Goal: Transaction & Acquisition: Purchase product/service

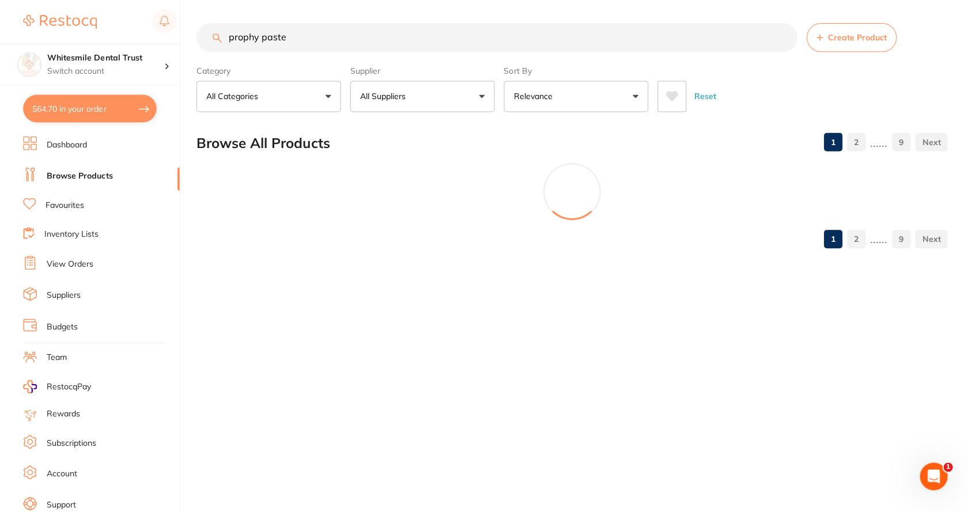
type input "prophy paste"
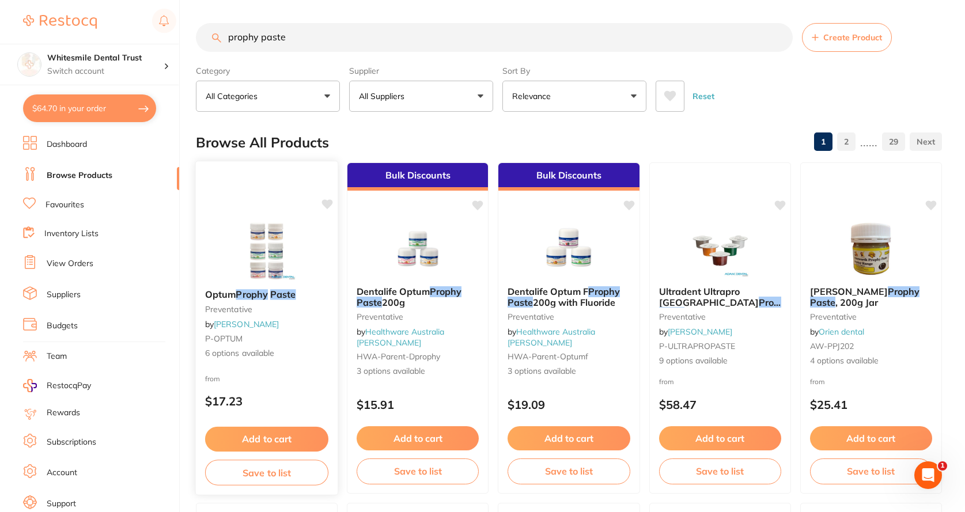
click at [221, 320] on link "[PERSON_NAME]" at bounding box center [246, 324] width 65 height 10
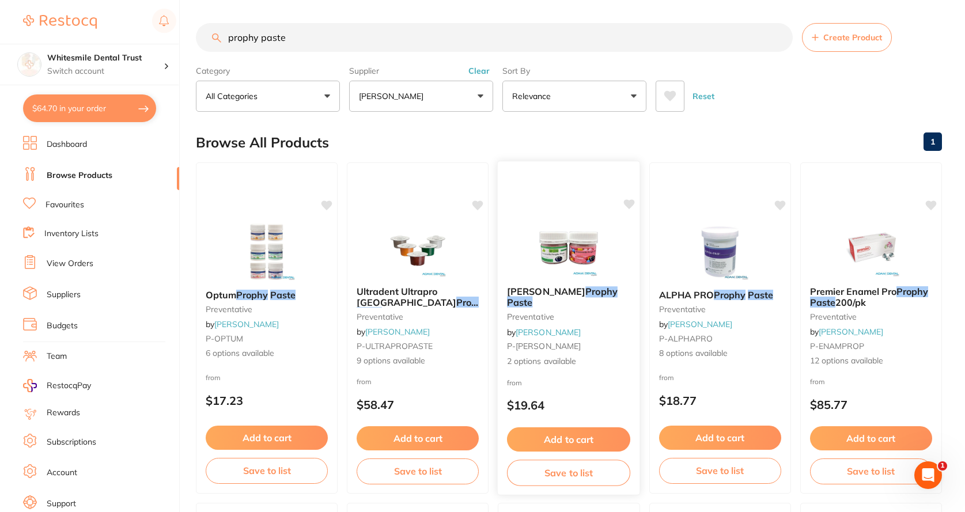
click at [543, 327] on link "[PERSON_NAME]" at bounding box center [548, 332] width 65 height 10
click at [537, 356] on span "2 options available" at bounding box center [568, 362] width 123 height 12
click at [586, 297] on em "Prophy" at bounding box center [602, 291] width 32 height 12
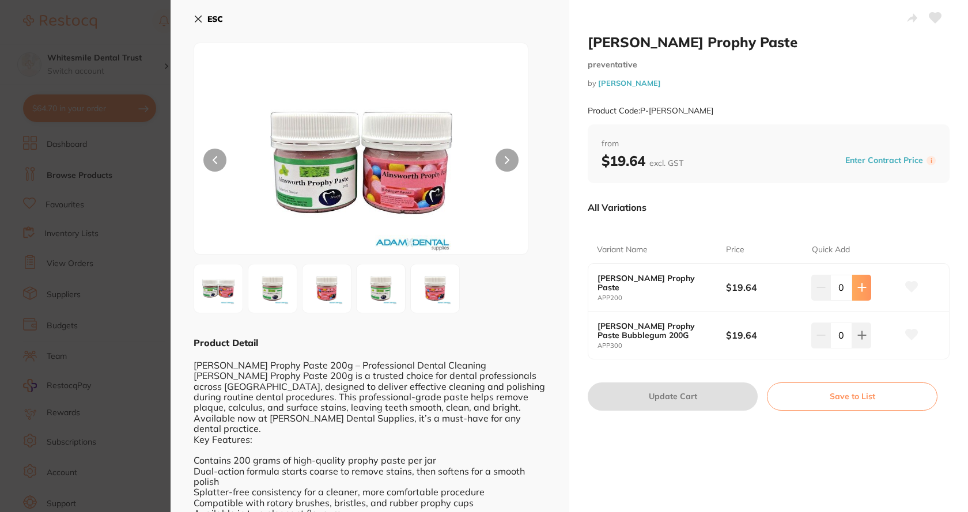
click at [858, 292] on icon at bounding box center [862, 287] width 9 height 9
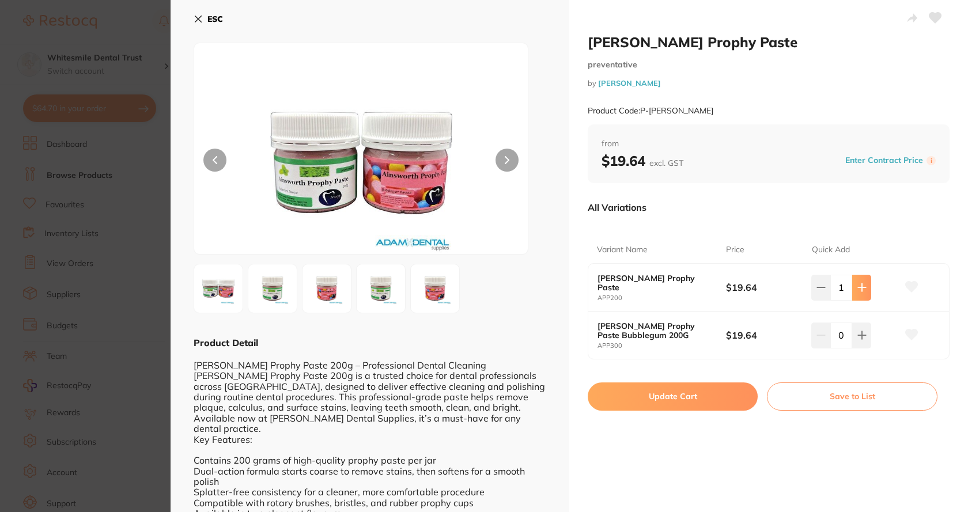
click at [858, 292] on icon at bounding box center [862, 287] width 9 height 9
type input "2"
click at [651, 402] on button "Update Cart" at bounding box center [673, 397] width 170 height 28
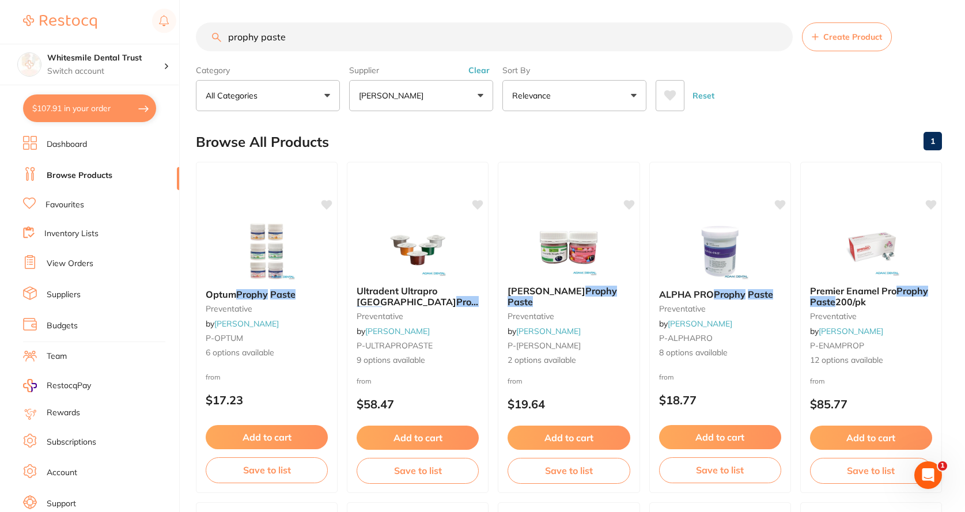
click at [92, 113] on button "$107.91 in your order" at bounding box center [89, 109] width 133 height 28
checkbox input "true"
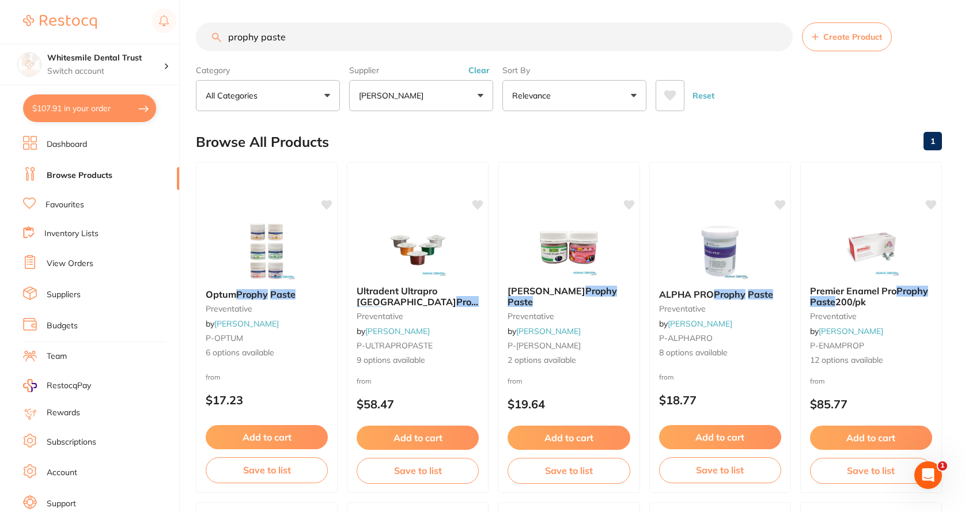
checkbox input "true"
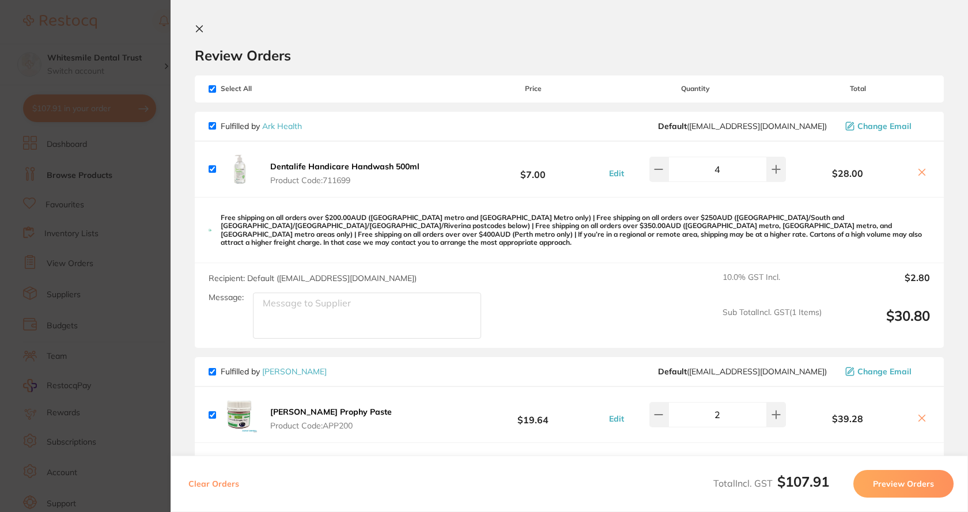
scroll to position [288, 0]
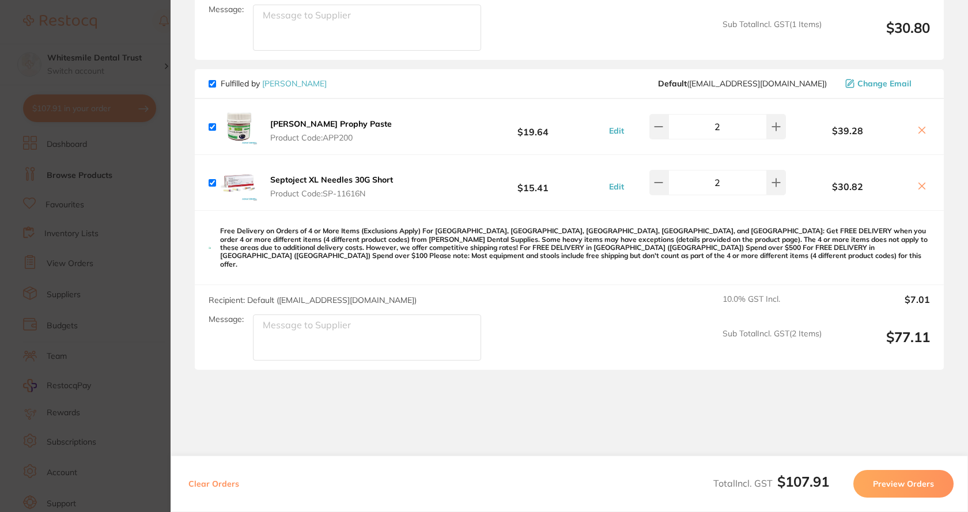
click at [144, 198] on section "Update RRP Set your pre negotiated price for this item. Item Agreed RRP (excl. …" at bounding box center [484, 256] width 968 height 512
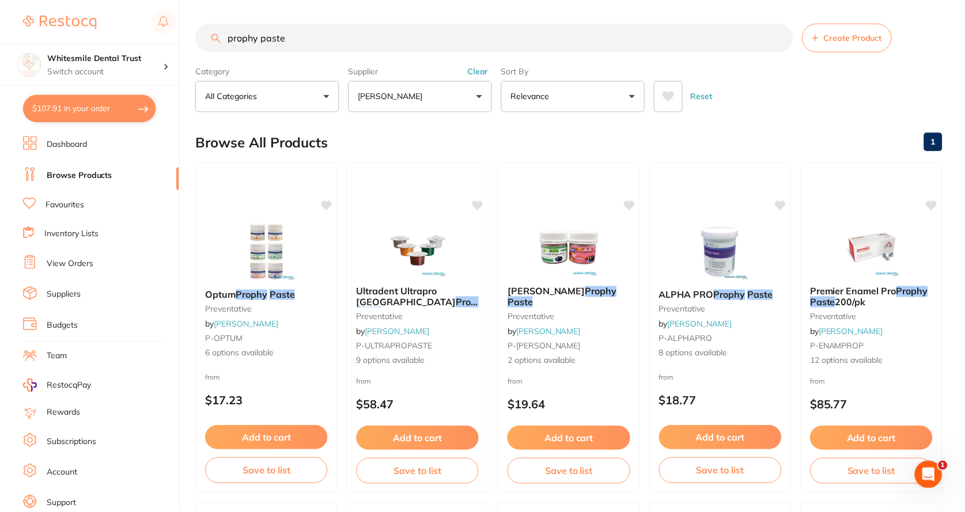
scroll to position [1, 0]
